Goal: Task Accomplishment & Management: Use online tool/utility

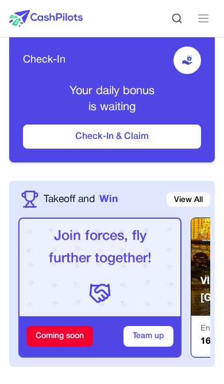
click at [149, 139] on button "Check-In & Claim" at bounding box center [112, 136] width 178 height 24
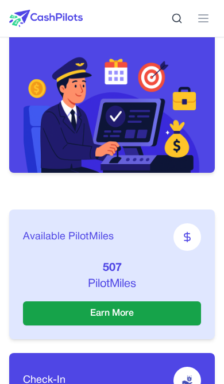
scroll to position [127, 0]
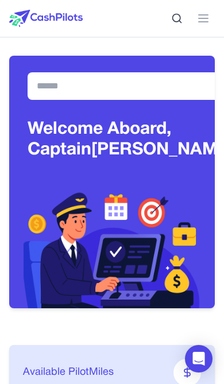
click at [207, 15] on line at bounding box center [203, 15] width 9 height 0
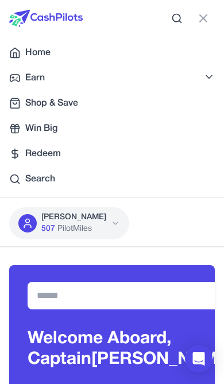
click at [69, 221] on p "[PERSON_NAME]" at bounding box center [73, 217] width 65 height 11
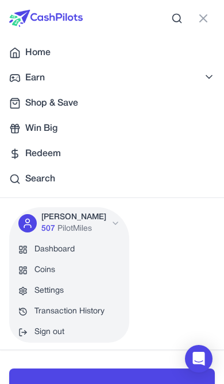
click at [60, 247] on link "Dashboard" at bounding box center [69, 249] width 120 height 21
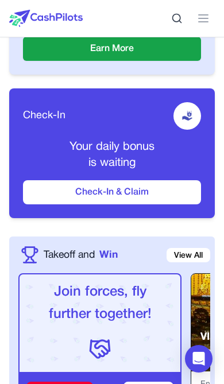
scroll to position [410, 0]
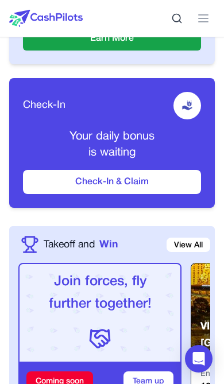
click at [137, 194] on button "Check-In & Claim" at bounding box center [112, 182] width 178 height 24
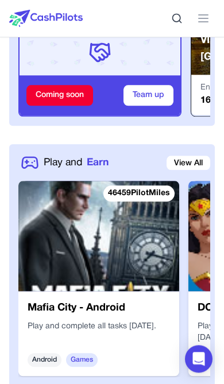
scroll to position [712, 0]
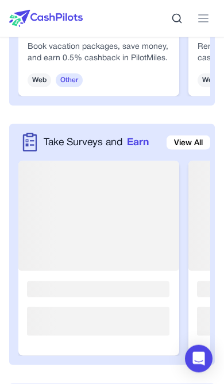
scroll to position [2100, 0]
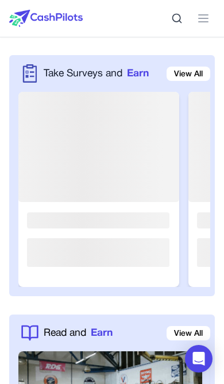
click at [190, 76] on link "View All" at bounding box center [188, 74] width 44 height 14
